Goal: Task Accomplishment & Management: Complete application form

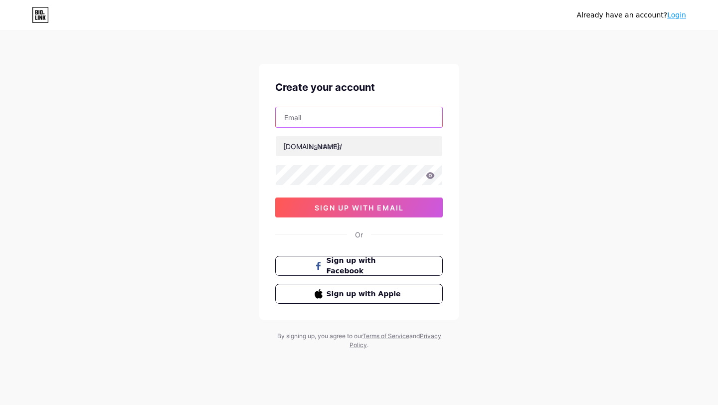
click at [352, 116] on input "text" at bounding box center [359, 117] width 166 height 20
type input "[EMAIL_ADDRESS][DOMAIN_NAME]"
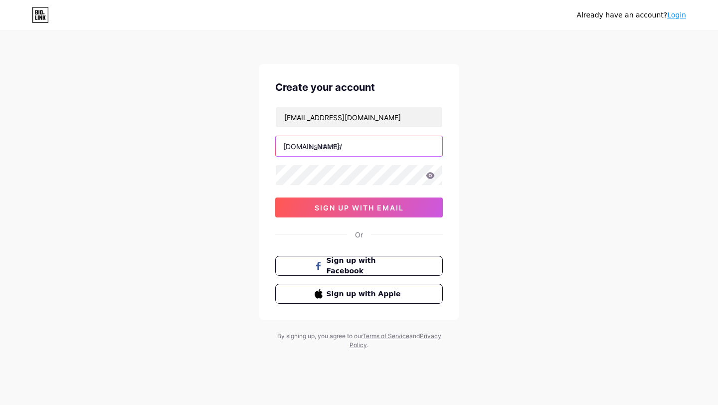
click at [335, 141] on input "text" at bounding box center [359, 146] width 166 height 20
type input "thesundaysociety"
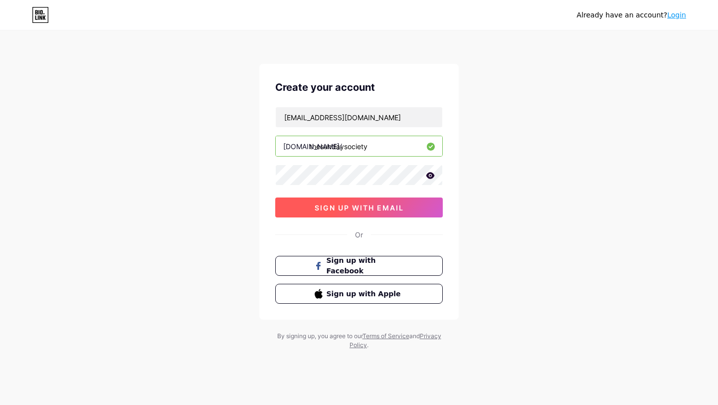
click at [343, 204] on span "sign up with email" at bounding box center [358, 207] width 89 height 8
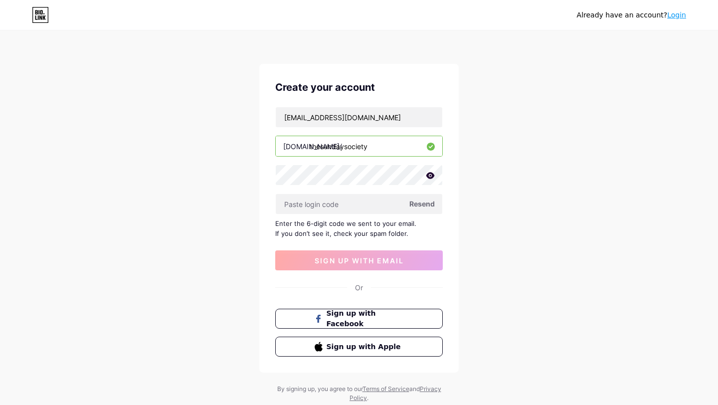
click at [420, 204] on span "Resend" at bounding box center [421, 203] width 25 height 10
click at [398, 119] on input "[EMAIL_ADDRESS][DOMAIN_NAME]" at bounding box center [359, 117] width 166 height 20
click at [352, 206] on input "text" at bounding box center [359, 204] width 166 height 20
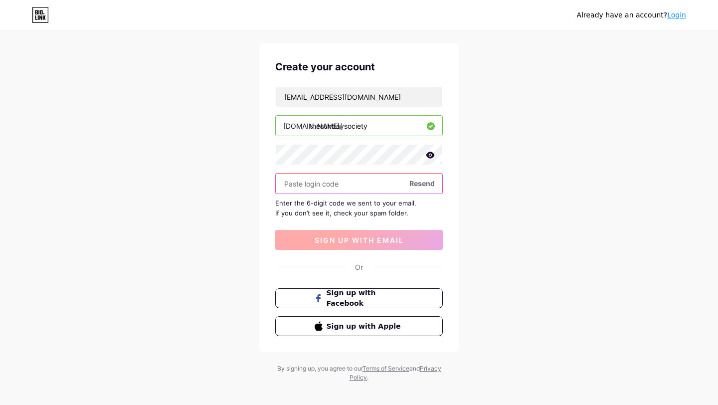
scroll to position [29, 0]
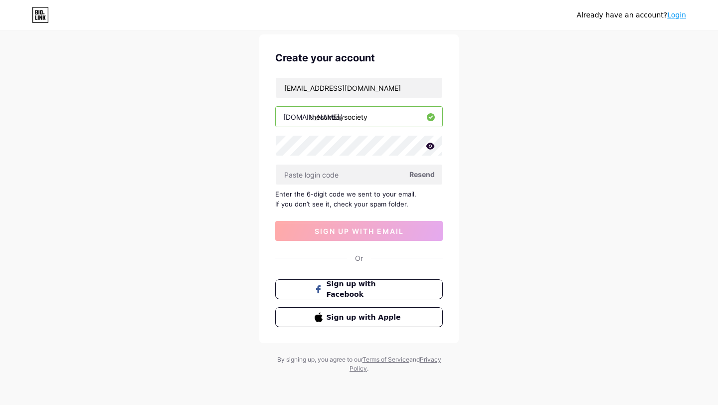
click at [420, 178] on span "Resend" at bounding box center [421, 174] width 25 height 10
click at [396, 94] on input "[EMAIL_ADDRESS][DOMAIN_NAME]" at bounding box center [359, 88] width 166 height 20
type input "t"
type input "thesundaysocietyuk@gmail.com"
click at [354, 173] on input "text" at bounding box center [359, 174] width 166 height 20
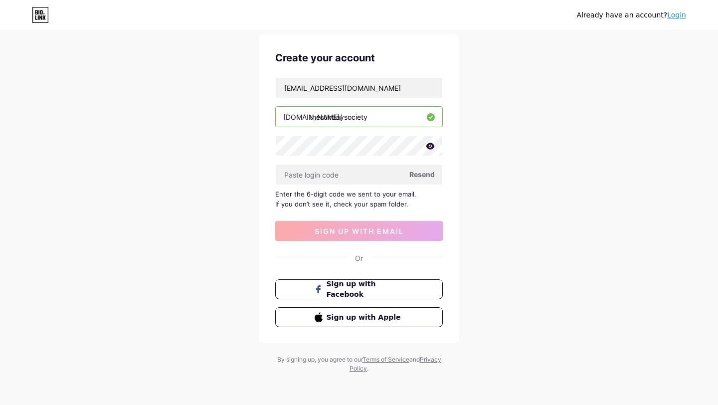
click at [425, 174] on span "Resend" at bounding box center [421, 174] width 25 height 10
drag, startPoint x: 401, startPoint y: 90, endPoint x: 248, endPoint y: 87, distance: 153.0
click at [248, 87] on div "Already have an account? Login Create your account thesundaysocietyuk@gmail.com…" at bounding box center [359, 188] width 718 height 434
paste input "[EMAIL_ADDRESS][DOMAIN_NAME]"
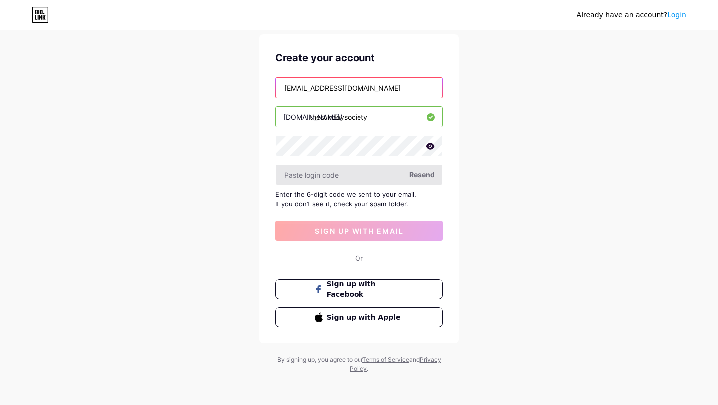
type input "[EMAIL_ADDRESS][DOMAIN_NAME]"
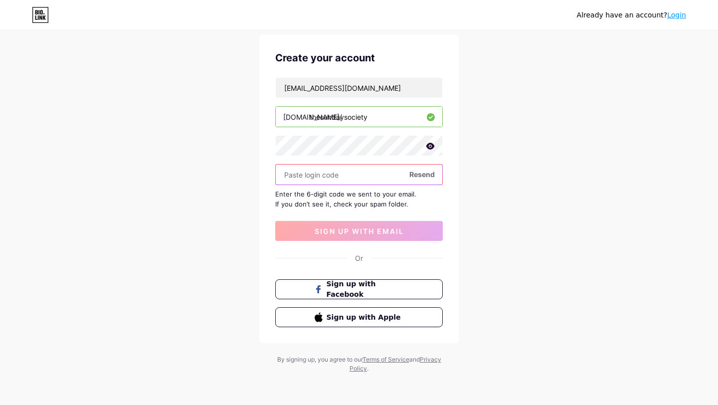
click at [364, 180] on input "text" at bounding box center [359, 174] width 166 height 20
click at [420, 173] on span "Resend" at bounding box center [421, 174] width 25 height 10
click at [42, 16] on icon at bounding box center [40, 15] width 17 height 16
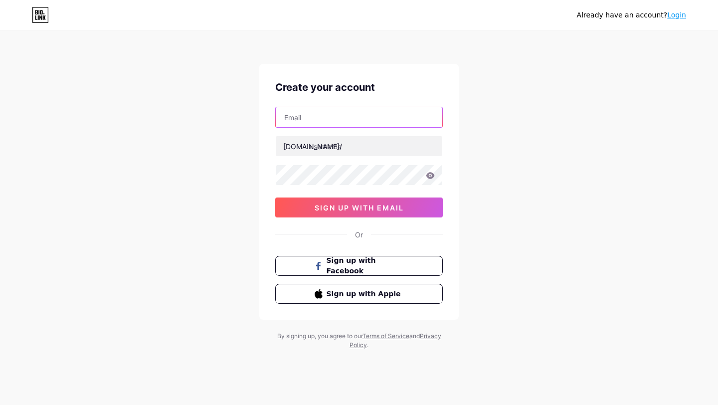
click at [315, 124] on input "text" at bounding box center [359, 117] width 166 height 20
paste input "[EMAIL_ADDRESS][DOMAIN_NAME]"
type input "[EMAIL_ADDRESS][DOMAIN_NAME]"
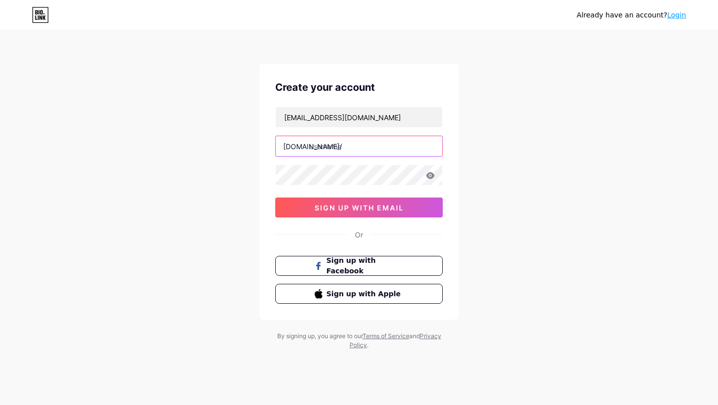
click at [334, 143] on input "text" at bounding box center [359, 146] width 166 height 20
type input "thesundaysociety"
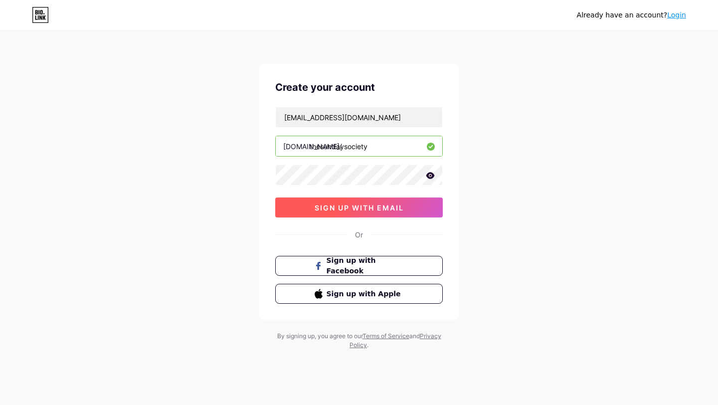
click at [395, 201] on button "sign up with email" at bounding box center [358, 207] width 167 height 20
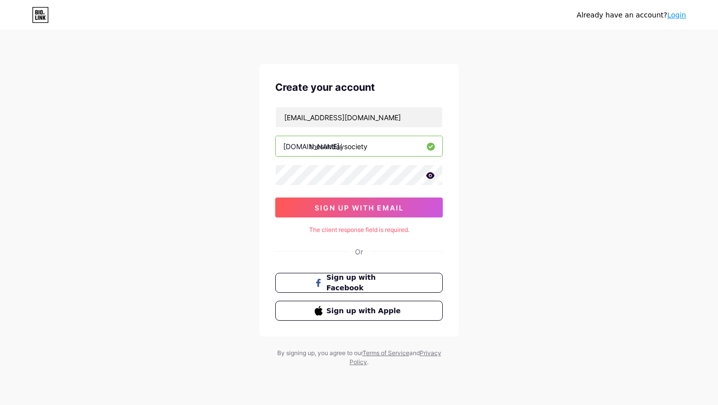
click at [488, 183] on div "Already have an account? Login Create your account thesundaysocietyuk@gmail.com…" at bounding box center [359, 199] width 718 height 398
click at [359, 208] on span "sign up with email" at bounding box center [358, 207] width 89 height 8
click at [396, 121] on input "[EMAIL_ADDRESS][DOMAIN_NAME]" at bounding box center [359, 117] width 166 height 20
type input "[EMAIL_ADDRESS][DOMAIN_NAME]"
click at [388, 146] on input "thesundaysociety" at bounding box center [359, 146] width 166 height 20
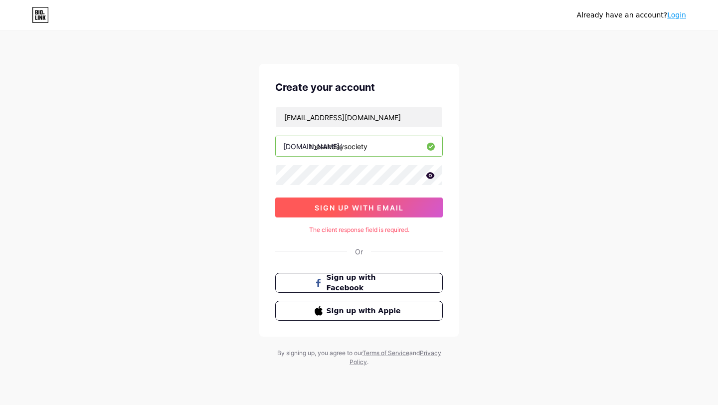
click at [370, 203] on span "sign up with email" at bounding box center [358, 207] width 89 height 8
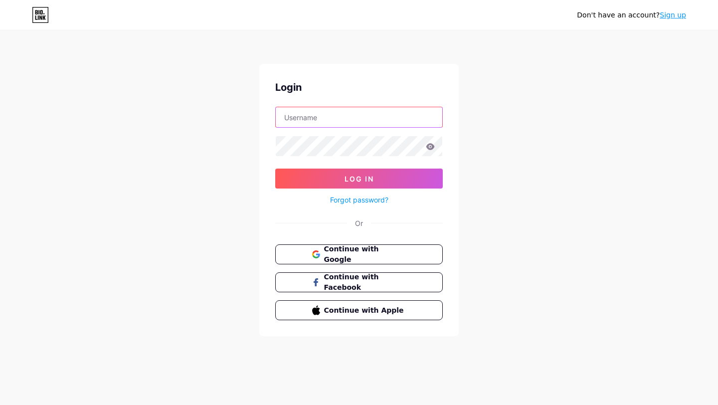
click at [348, 121] on input "text" at bounding box center [359, 117] width 166 height 20
click at [443, 74] on div "Login Log In Forgot password? Or Continue with Google Continue with Facebook Co…" at bounding box center [358, 200] width 199 height 272
click at [676, 11] on link "Sign up" at bounding box center [672, 15] width 26 height 8
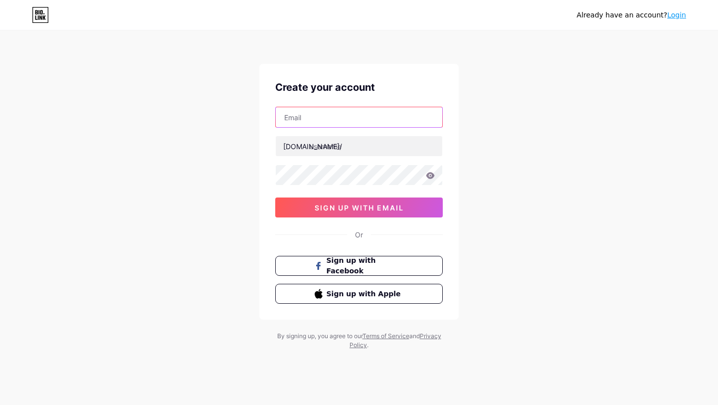
click at [343, 113] on input "text" at bounding box center [359, 117] width 166 height 20
type input "[EMAIL_ADDRESS][DOMAIN_NAME]"
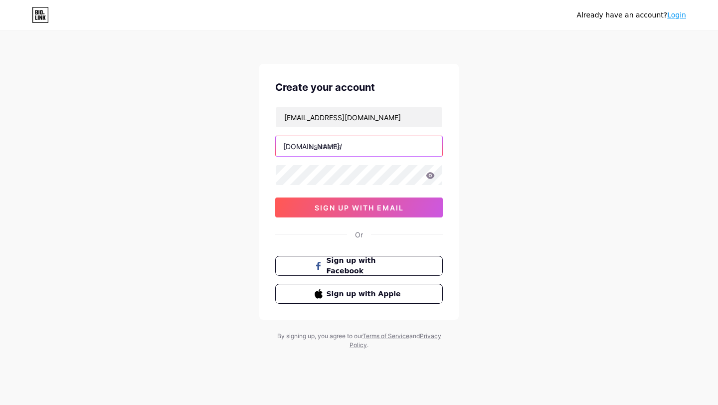
click at [340, 144] on input "text" at bounding box center [359, 146] width 166 height 20
type input "thesundaysociety"
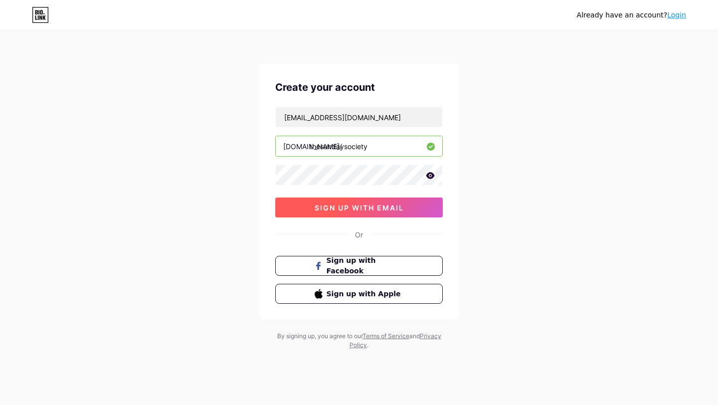
click at [381, 206] on span "sign up with email" at bounding box center [358, 207] width 89 height 8
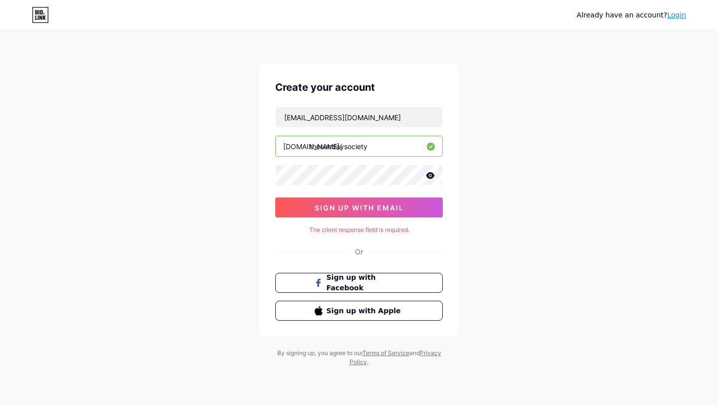
click at [389, 239] on div "Create your account thesundaysocietyuk@gmail.com bio.link/ thesundaysociety sig…" at bounding box center [358, 200] width 199 height 273
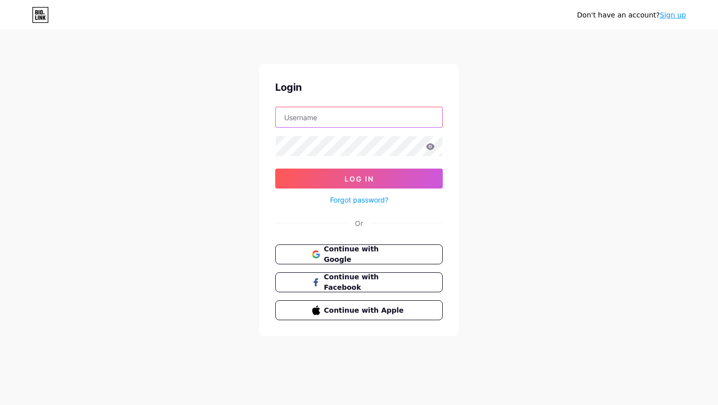
click at [327, 116] on input "text" at bounding box center [359, 117] width 166 height 20
type input "thesundaysociety"
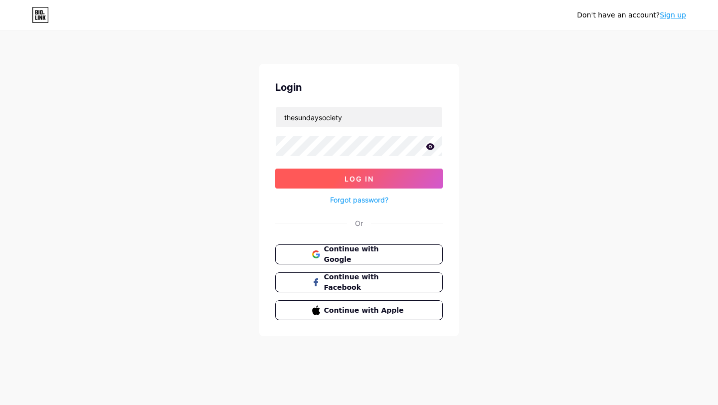
click at [396, 176] on button "Log In" at bounding box center [358, 178] width 167 height 20
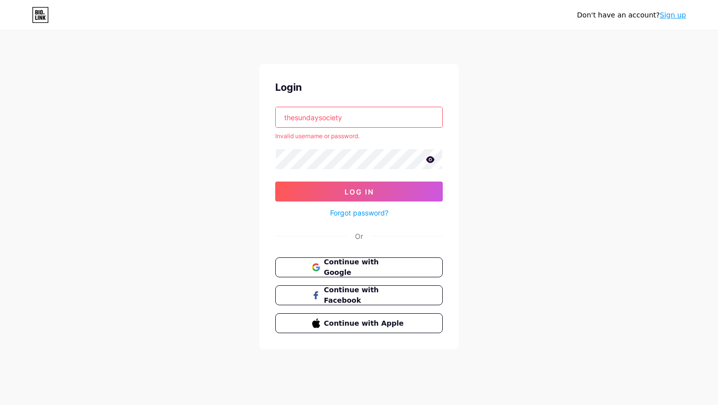
drag, startPoint x: 367, startPoint y: 121, endPoint x: 266, endPoint y: 119, distance: 100.7
click at [266, 119] on div "Login thesundaysociety Invalid username or password. Log In Forgot password? Or…" at bounding box center [358, 206] width 199 height 285
click at [308, 122] on input "text" at bounding box center [359, 117] width 166 height 20
paste input "[EMAIL_ADDRESS][DOMAIN_NAME]"
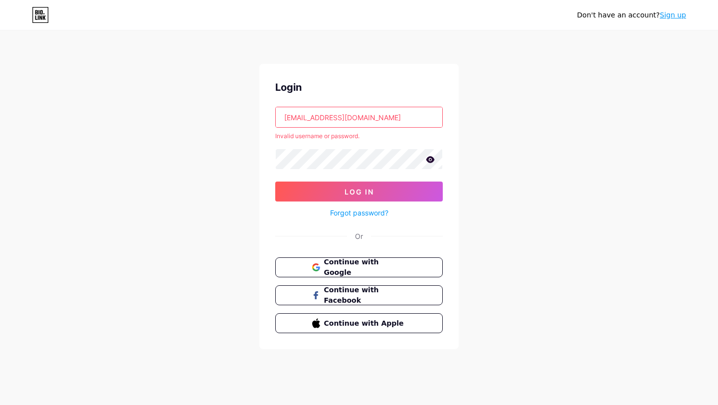
type input "[EMAIL_ADDRESS][DOMAIN_NAME]"
click at [236, 183] on div "Don't have an account? Sign up Login thesundaysocietyuk@gmail.com Invalid usern…" at bounding box center [359, 190] width 718 height 381
click at [320, 194] on button "Log In" at bounding box center [358, 191] width 167 height 20
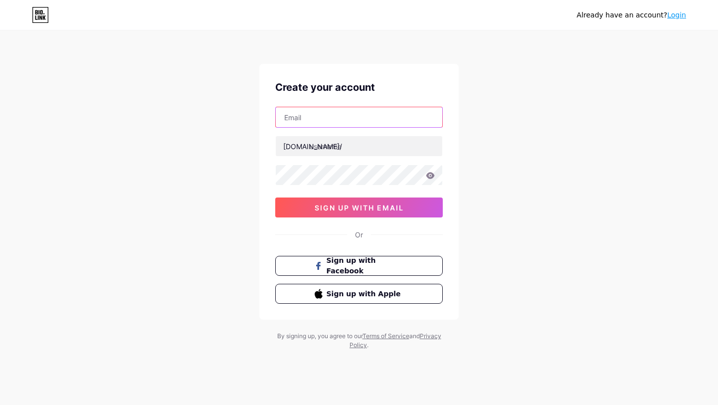
click at [331, 115] on input "text" at bounding box center [359, 117] width 166 height 20
paste input "[EMAIL_ADDRESS][DOMAIN_NAME]"
type input "[EMAIL_ADDRESS][DOMAIN_NAME]"
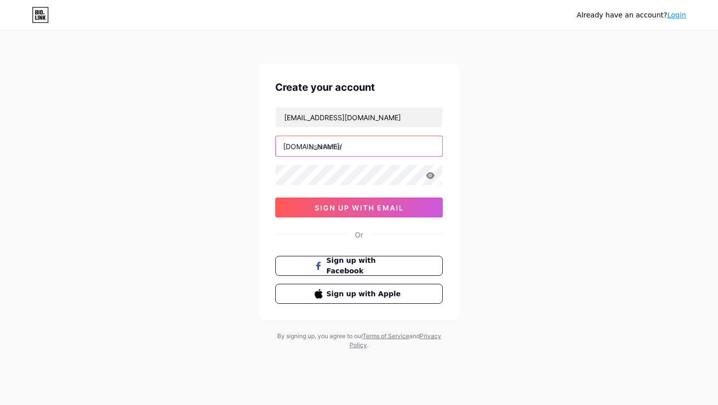
click at [317, 151] on input "text" at bounding box center [359, 146] width 166 height 20
type input "thesundaysociety"
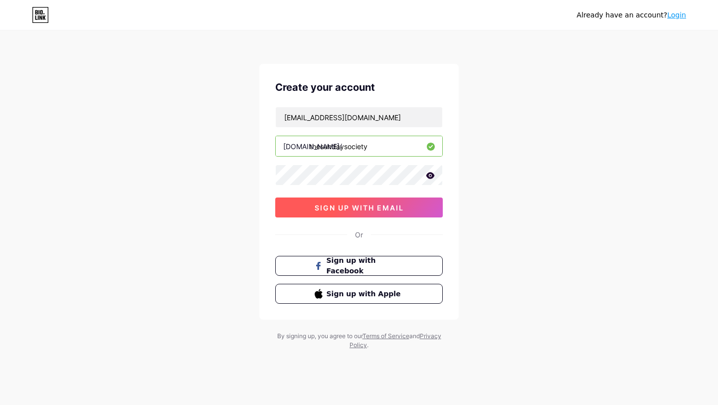
click at [359, 202] on button "sign up with email" at bounding box center [358, 207] width 167 height 20
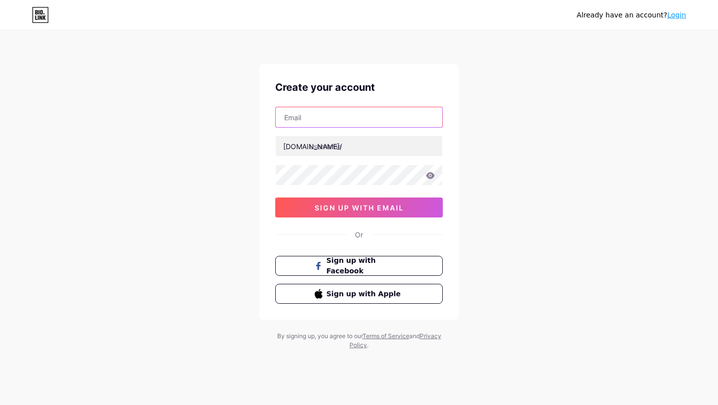
click at [354, 120] on input "text" at bounding box center [359, 117] width 166 height 20
paste input "[EMAIL_ADDRESS][DOMAIN_NAME]"
type input "[EMAIL_ADDRESS][DOMAIN_NAME]"
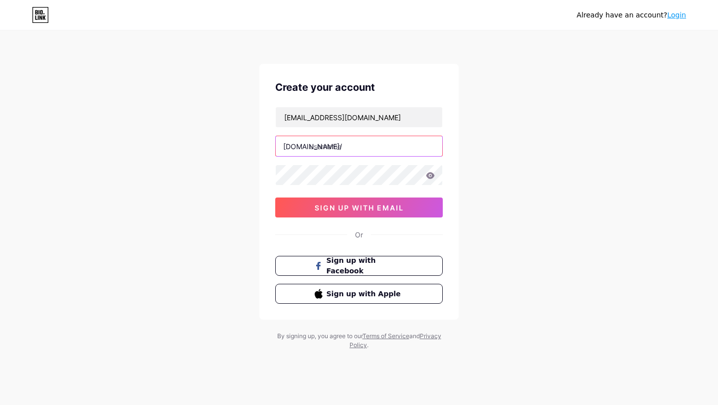
click at [350, 149] on input "text" at bounding box center [359, 146] width 166 height 20
type input "thesundaysociety"
click at [431, 174] on icon at bounding box center [430, 175] width 9 height 7
click at [445, 236] on div "Create your account thesundaysocietyuk@gmail.com bio.link/ thesundaysociety sig…" at bounding box center [358, 192] width 199 height 256
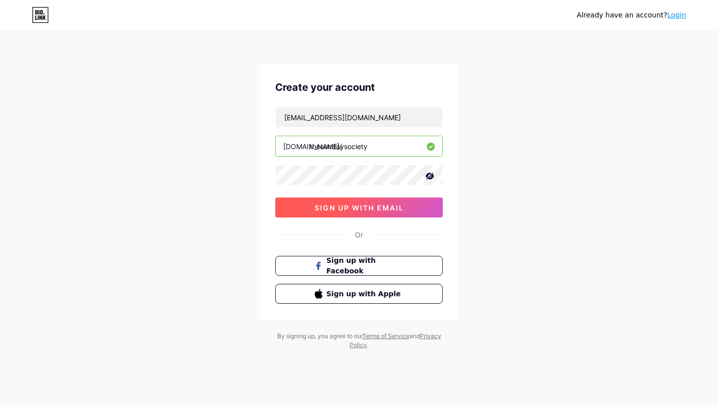
click at [388, 210] on span "sign up with email" at bounding box center [358, 207] width 89 height 8
